Goal: Answer question/provide support

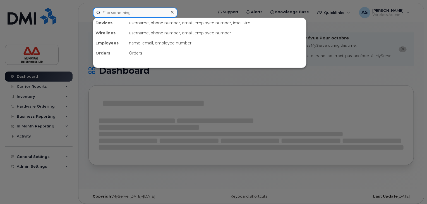
click at [123, 13] on input at bounding box center [135, 13] width 85 height 10
paste input "[PERSON_NAME]"
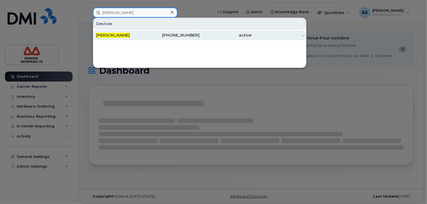
type input "[PERSON_NAME]"
click at [135, 37] on div "[PERSON_NAME]" at bounding box center [122, 35] width 52 height 6
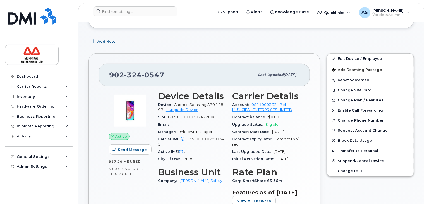
scroll to position [167, 0]
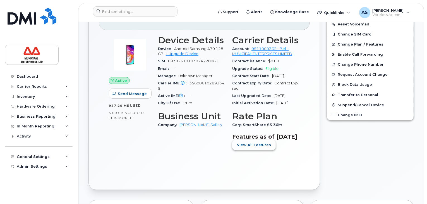
click at [248, 150] on button "View All Features" at bounding box center [254, 145] width 44 height 10
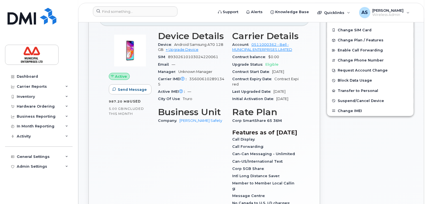
scroll to position [139, 0]
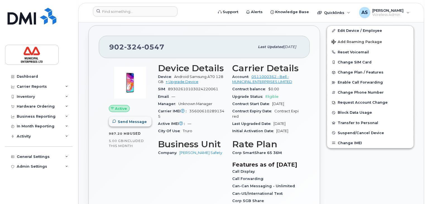
click at [124, 116] on button "Send Message" at bounding box center [130, 121] width 43 height 10
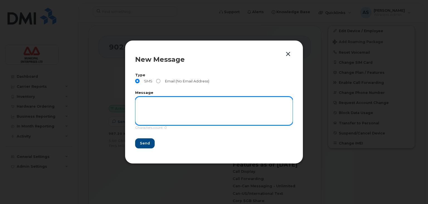
click at [166, 106] on textarea at bounding box center [214, 111] width 158 height 28
type textarea "Test"
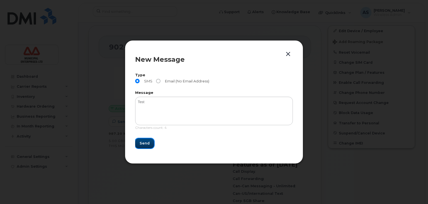
click at [144, 138] on button "Send" at bounding box center [144, 143] width 19 height 10
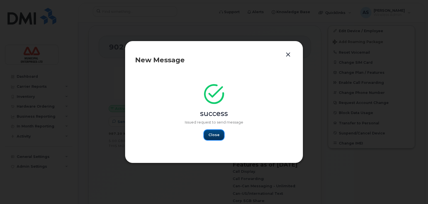
click at [216, 138] on button "Close" at bounding box center [214, 135] width 20 height 10
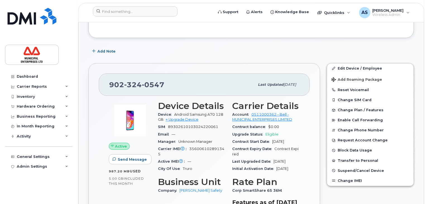
scroll to position [112, 0]
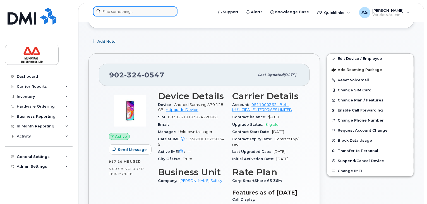
click at [146, 14] on input at bounding box center [135, 11] width 85 height 10
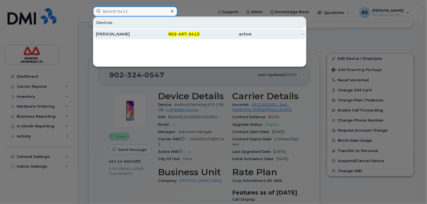
type input "9024973413"
click at [174, 35] on span "902" at bounding box center [172, 34] width 8 height 5
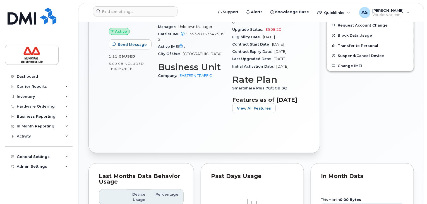
scroll to position [248, 0]
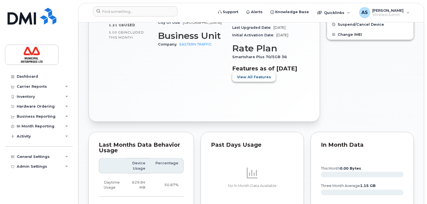
click at [256, 79] on span "View All Features" at bounding box center [254, 76] width 34 height 5
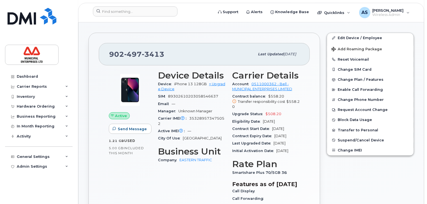
scroll to position [108, 0]
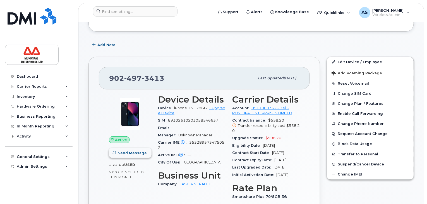
click at [139, 150] on span "Send Message" at bounding box center [132, 152] width 29 height 5
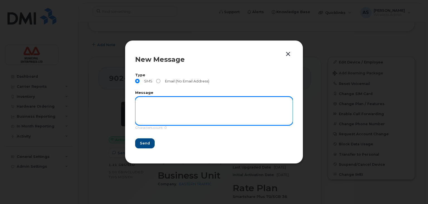
click at [153, 109] on textarea at bounding box center [214, 111] width 158 height 28
type textarea "Test"
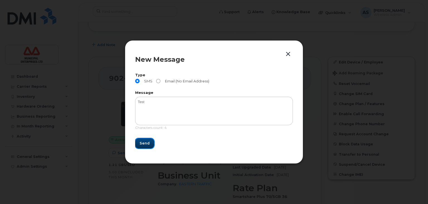
click at [143, 141] on span "Send" at bounding box center [145, 142] width 10 height 5
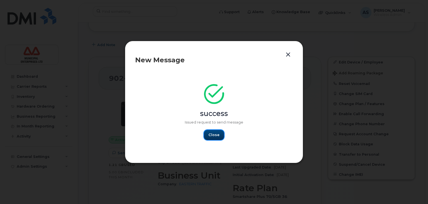
click at [216, 136] on span "Close" at bounding box center [214, 134] width 11 height 5
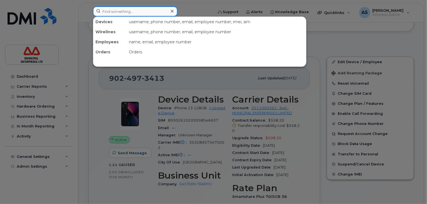
click at [134, 11] on input at bounding box center [135, 11] width 85 height 10
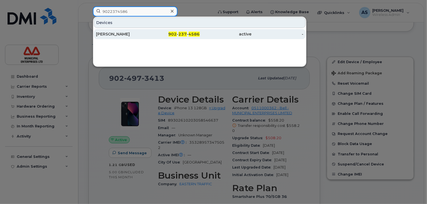
type input "9022374586"
click at [145, 31] on div "John Smith" at bounding box center [122, 34] width 52 height 6
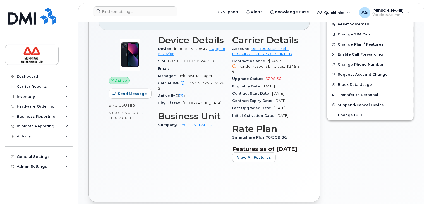
scroll to position [162, 0]
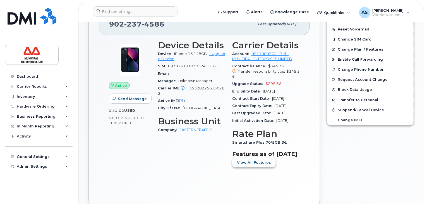
click at [254, 165] on span "View All Features" at bounding box center [254, 162] width 34 height 5
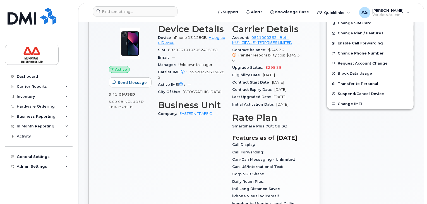
scroll to position [134, 0]
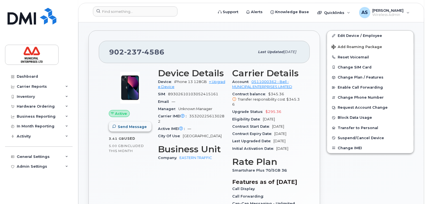
click at [125, 124] on span "Send Message" at bounding box center [132, 126] width 29 height 5
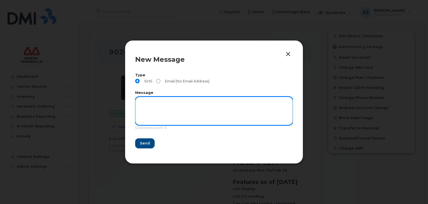
click at [178, 106] on textarea at bounding box center [214, 111] width 158 height 28
type textarea "Test"
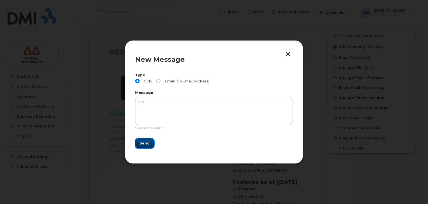
click at [146, 144] on span "Send" at bounding box center [145, 142] width 10 height 5
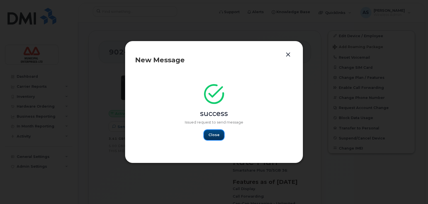
click at [214, 135] on span "Close" at bounding box center [214, 134] width 11 height 5
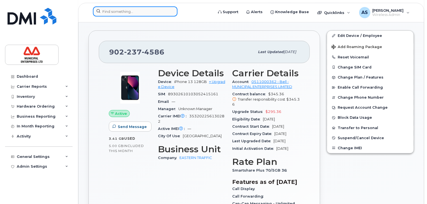
click at [155, 14] on input at bounding box center [135, 11] width 85 height 10
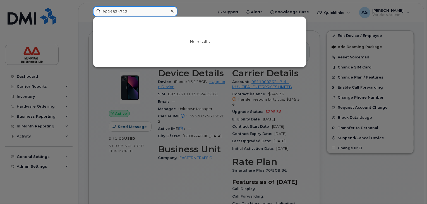
click at [109, 12] on input "9024834713" at bounding box center [135, 11] width 85 height 10
click at [117, 10] on input "9024834713" at bounding box center [135, 11] width 85 height 10
type input "9024834713"
click at [187, 10] on div at bounding box center [213, 102] width 427 height 204
click at [138, 15] on input "9024834713" at bounding box center [135, 11] width 85 height 10
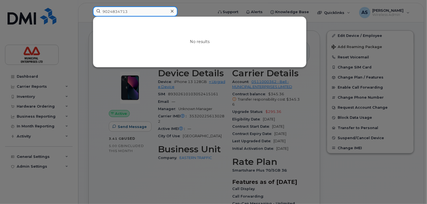
drag, startPoint x: 144, startPoint y: 13, endPoint x: 77, endPoint y: 13, distance: 67.2
click at [88, 13] on div "9024834713 No results" at bounding box center [151, 12] width 126 height 12
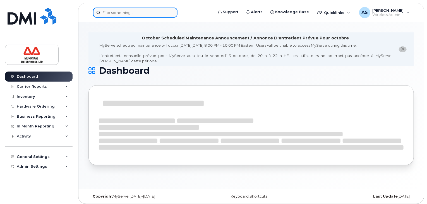
click at [133, 11] on input at bounding box center [135, 13] width 85 height 10
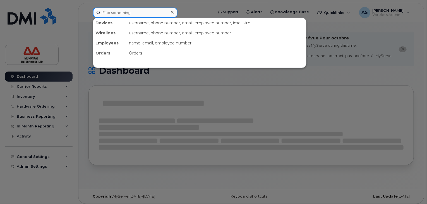
paste input "9024763082"
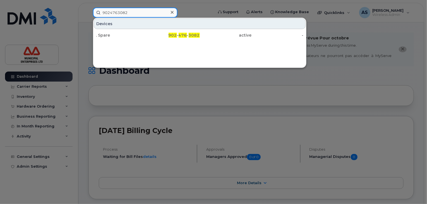
click at [139, 13] on input "9024763082" at bounding box center [135, 13] width 85 height 10
drag, startPoint x: 142, startPoint y: 13, endPoint x: 64, endPoint y: 12, distance: 77.3
click at [88, 12] on div "9024763082 Devices . Spare 902 - 476 - 3082 active -" at bounding box center [151, 13] width 126 height 10
paste input "9438685"
click at [140, 12] on input "9029438685" at bounding box center [135, 13] width 85 height 10
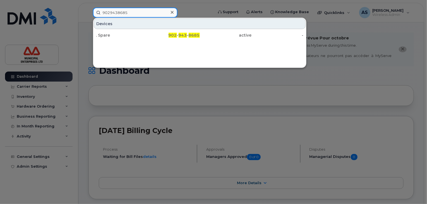
drag, startPoint x: 146, startPoint y: 12, endPoint x: 53, endPoint y: 6, distance: 93.4
click at [88, 8] on div "9029438685 Devices . Spare 902 - 943 - 8685 active -" at bounding box center [151, 13] width 126 height 10
paste input "7590480"
click at [132, 11] on input "9027590480" at bounding box center [135, 13] width 85 height 10
drag, startPoint x: 137, startPoint y: 11, endPoint x: 58, endPoint y: 2, distance: 79.8
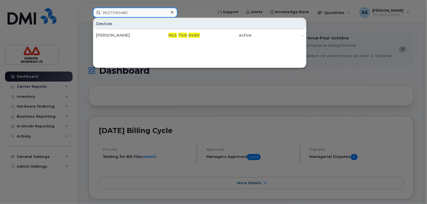
click at [88, 8] on div "9027590480 Devices [PERSON_NAME] 902 - 759 - 0480 active -" at bounding box center [151, 13] width 126 height 10
paste input "4763082"
click at [135, 11] on input "9024763082" at bounding box center [135, 13] width 85 height 10
drag, startPoint x: 139, startPoint y: 12, endPoint x: 56, endPoint y: 8, distance: 82.9
click at [88, 8] on div "9024763082 Devices . Spare 902 - 476 - 3082 active -" at bounding box center [151, 13] width 126 height 10
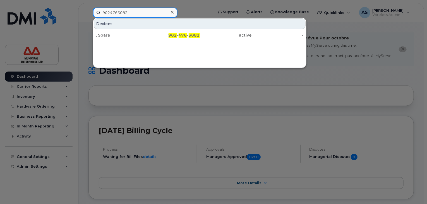
paste input "7826404483"
type input "7826404483"
